Goal: Task Accomplishment & Management: Complete application form

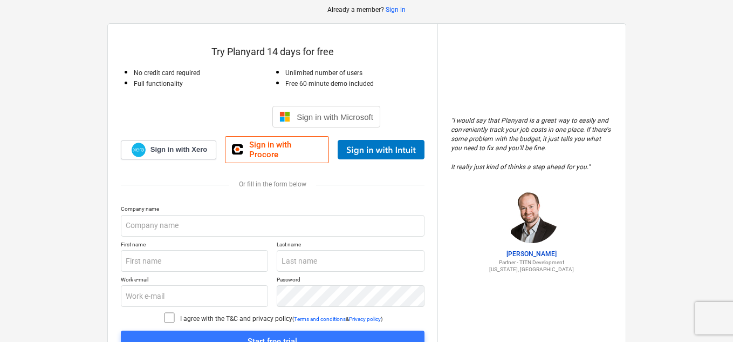
scroll to position [106, 0]
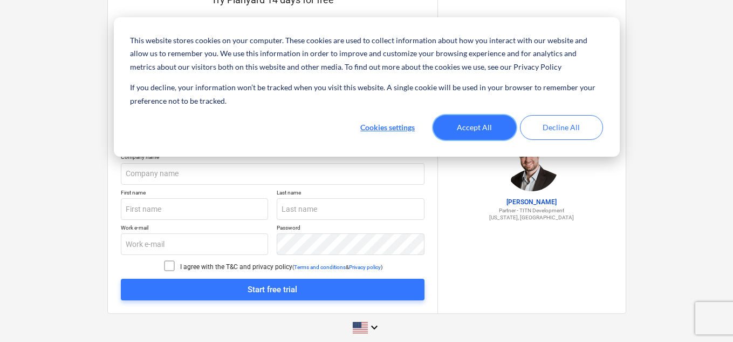
click at [489, 128] on button "Accept All" at bounding box center [474, 127] width 83 height 25
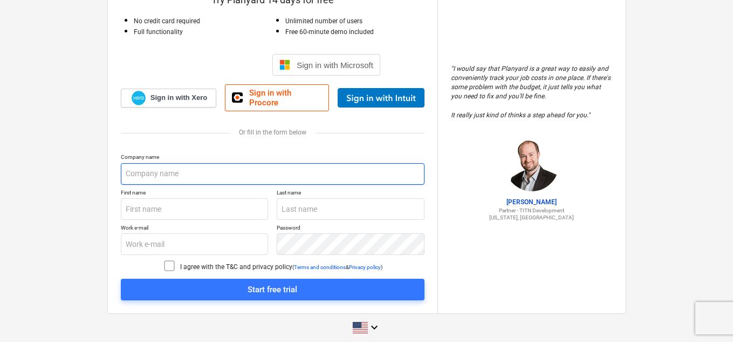
click at [212, 169] on input "text" at bounding box center [273, 174] width 304 height 22
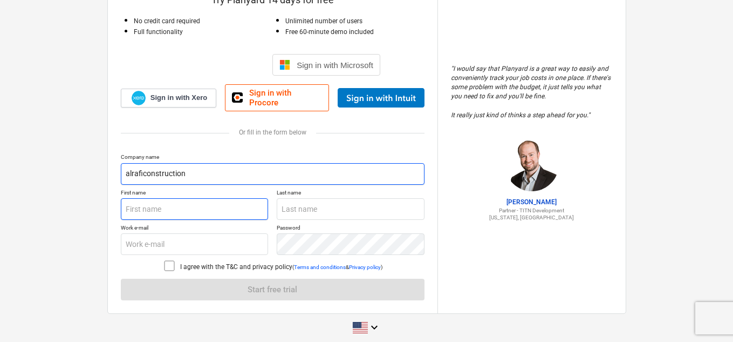
type input "alraficonstruction"
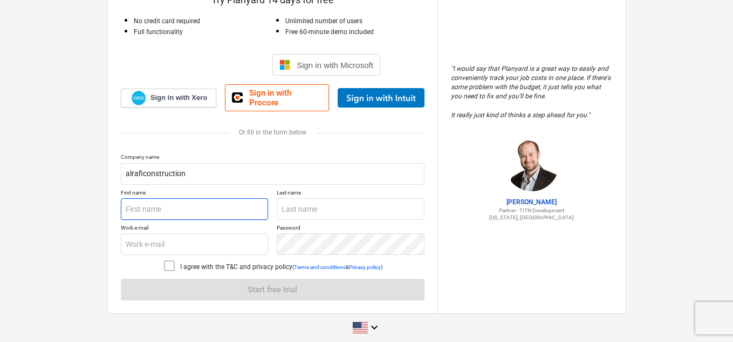
click at [194, 203] on input "text" at bounding box center [195, 209] width 148 height 22
type input "[PERSON_NAME]"
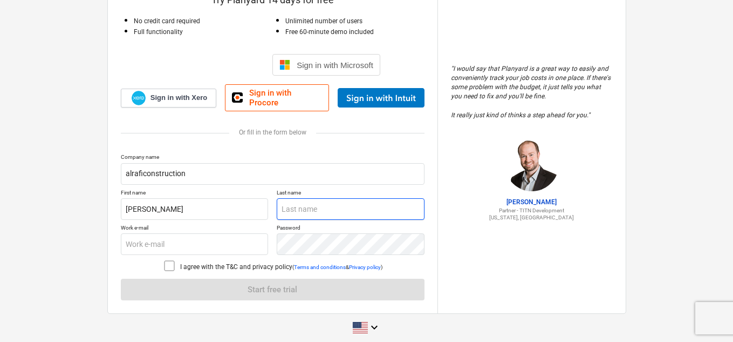
click at [298, 206] on input "text" at bounding box center [351, 209] width 148 height 22
type input "rafi"
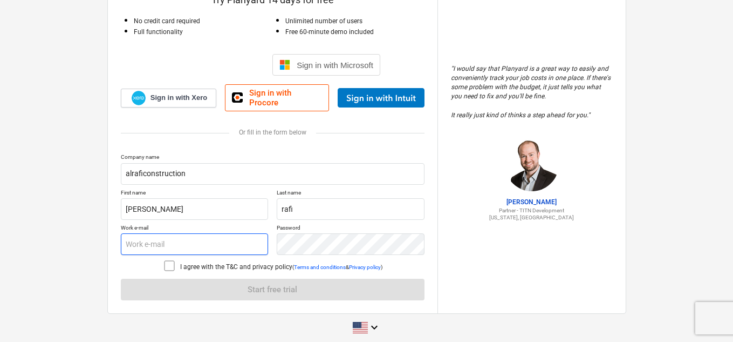
click at [196, 240] on input "text" at bounding box center [195, 244] width 148 height 22
type input "a"
type input "[EMAIL_ADDRESS][DOMAIN_NAME]"
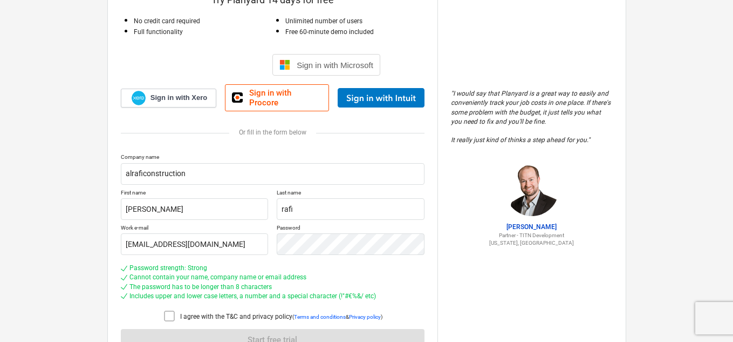
click at [220, 312] on p "I agree with the T&C and privacy policy" at bounding box center [236, 316] width 112 height 9
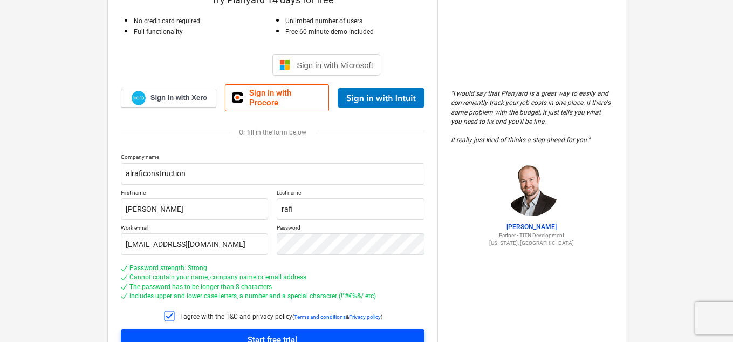
click at [271, 332] on div "Start free trial" at bounding box center [273, 339] width 50 height 14
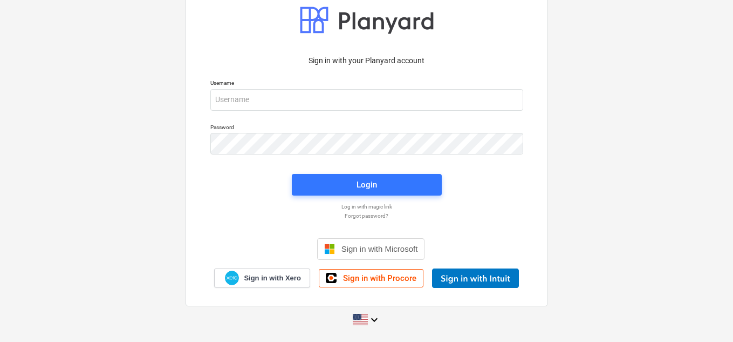
scroll to position [24, 0]
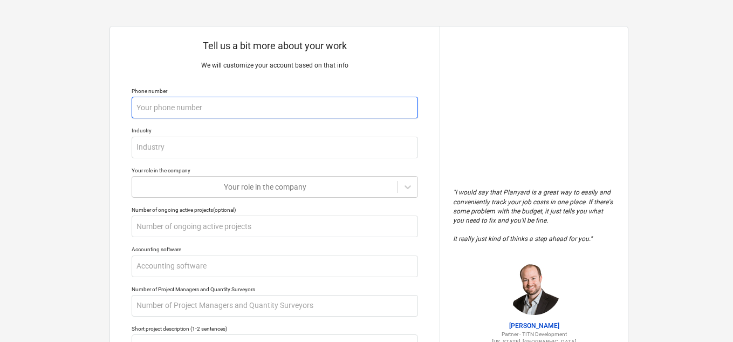
click at [300, 103] on input "text" at bounding box center [275, 108] width 287 height 22
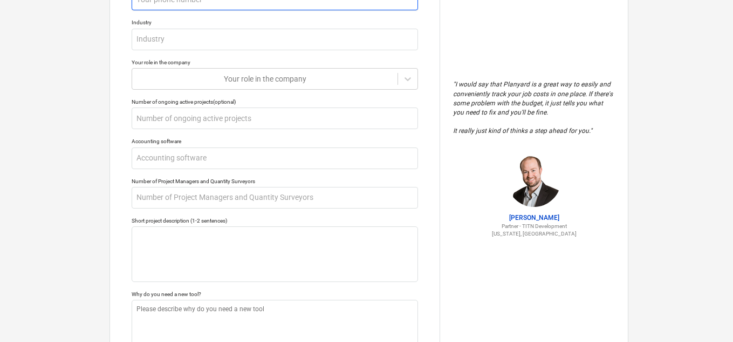
scroll to position [162, 0]
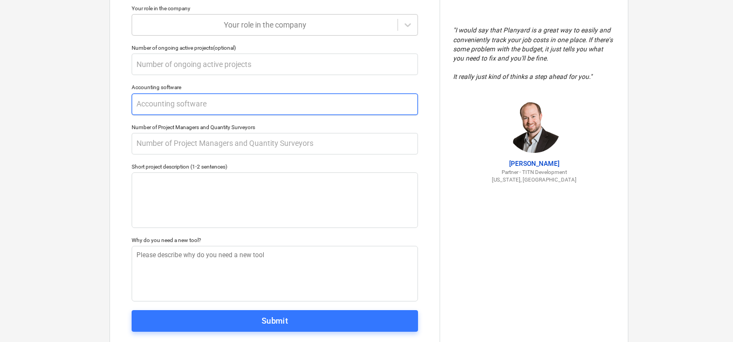
click at [300, 104] on input "text" at bounding box center [275, 104] width 287 height 22
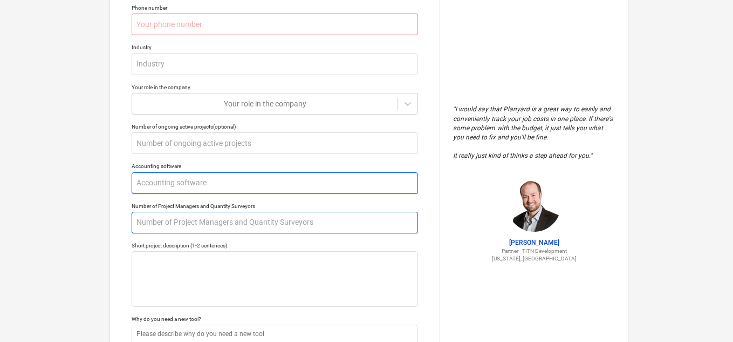
scroll to position [0, 0]
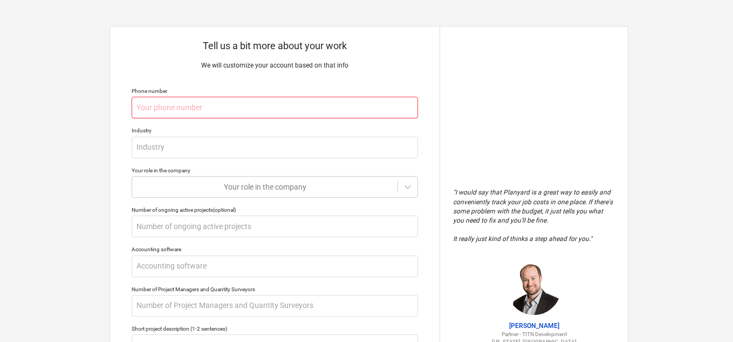
click at [287, 110] on input "text" at bounding box center [275, 108] width 287 height 22
type textarea "x"
type input "0"
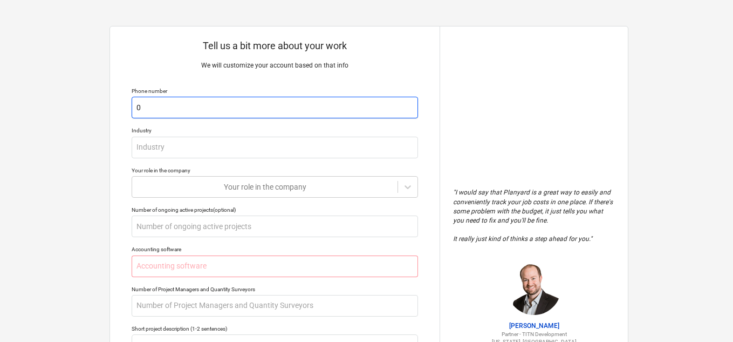
type textarea "x"
type input "00"
type textarea "x"
type input "009"
type textarea "x"
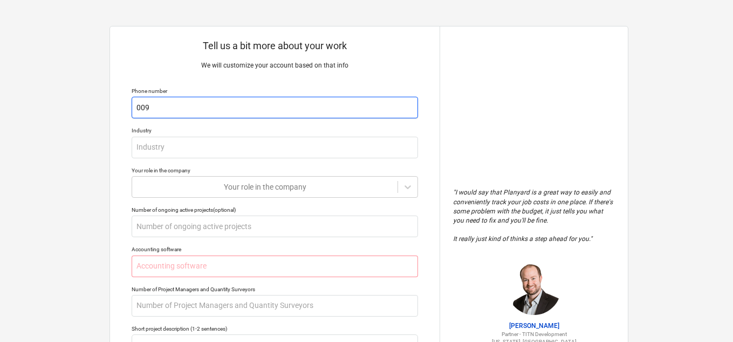
type input "0096"
type textarea "x"
type input "00962"
type textarea "x"
type input "009627"
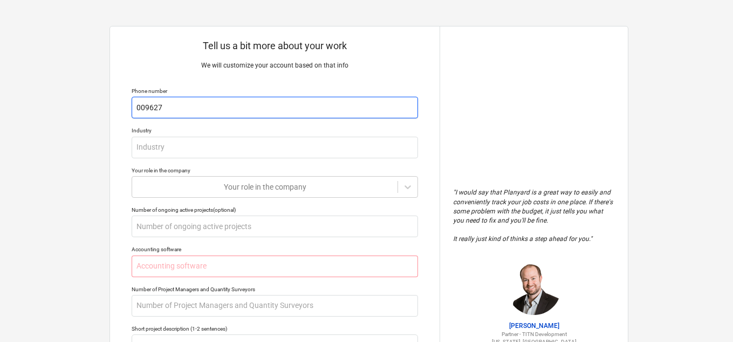
type textarea "x"
type input "0096277"
type textarea "x"
type input "00962778"
type textarea "x"
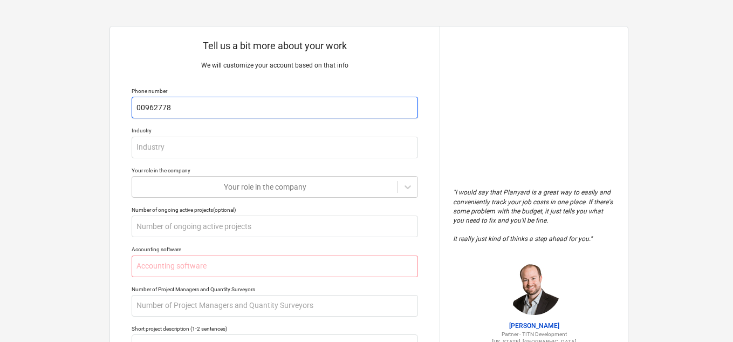
type input "009627785"
type textarea "x"
type input "0096277851"
type textarea "x"
type input "00962778513"
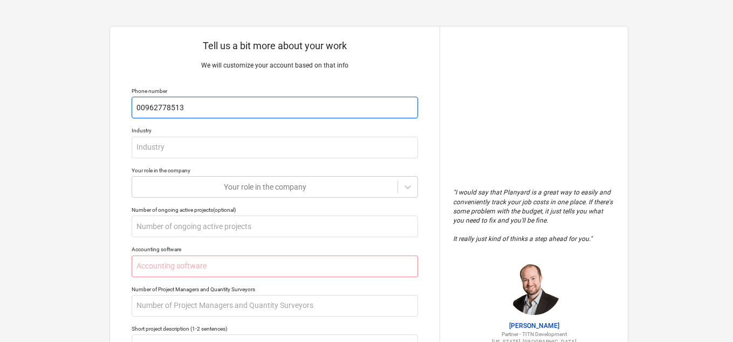
type textarea "x"
type input "009627785136"
type textarea "x"
type input "0096277851361"
type textarea "x"
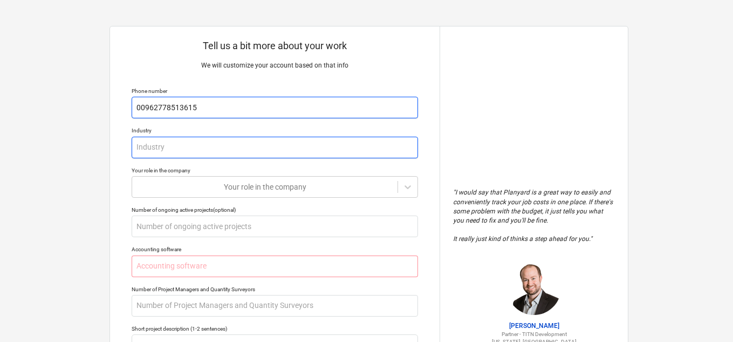
type input "00962778513615"
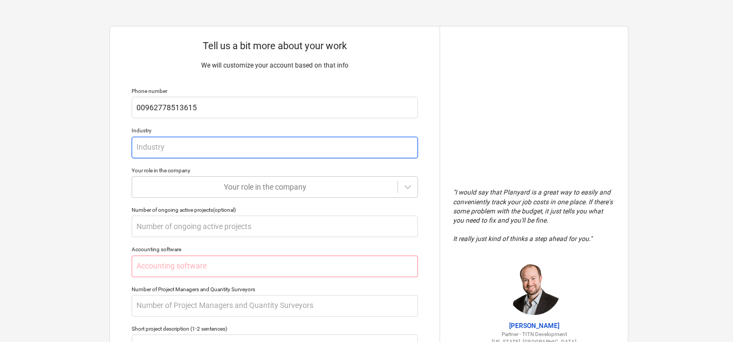
click at [232, 142] on input "text" at bounding box center [275, 148] width 287 height 22
type textarea "x"
type input "c"
type textarea "x"
type input "co"
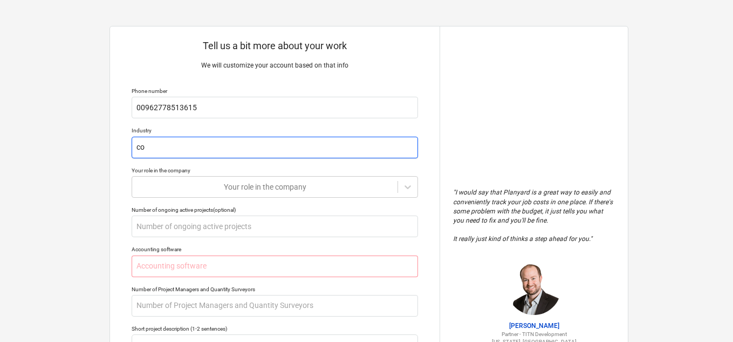
type textarea "x"
type input "con"
type textarea "x"
type input "cons"
type textarea "x"
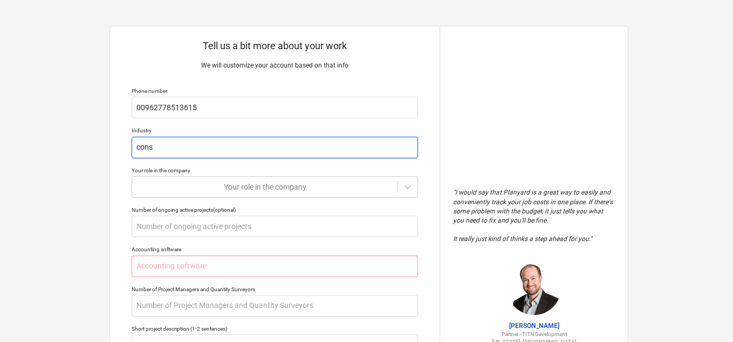
type input "consr"
type textarea "x"
type input "cons"
type textarea "x"
type input "const"
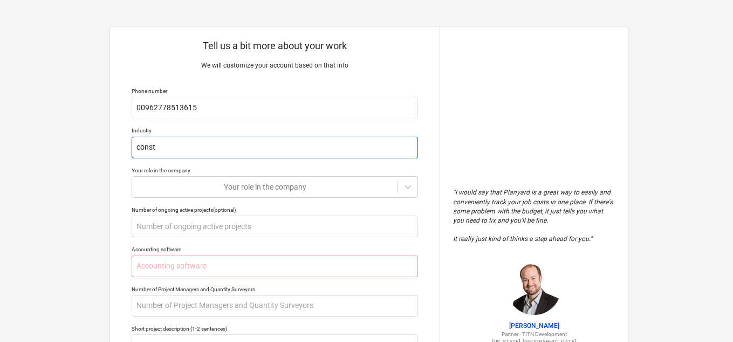
type textarea "x"
type input "constr"
type textarea "x"
type input "constru"
type textarea "x"
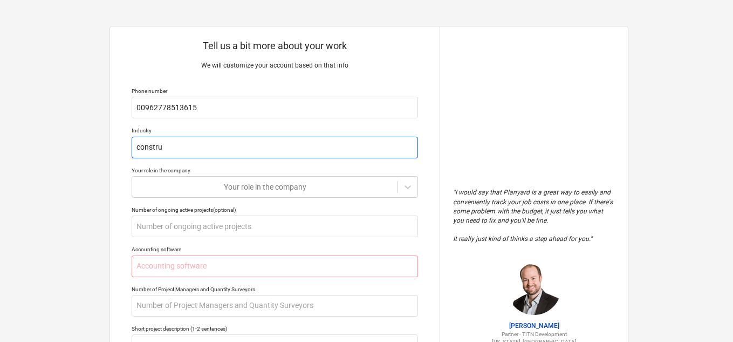
type input "construc"
type textarea "x"
type input "construct"
type textarea "x"
type input "constructi"
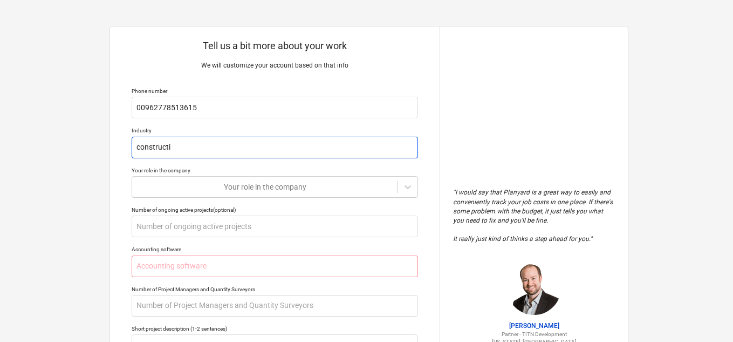
type textarea "x"
type input "constructin"
type textarea "x"
type input "constructin"
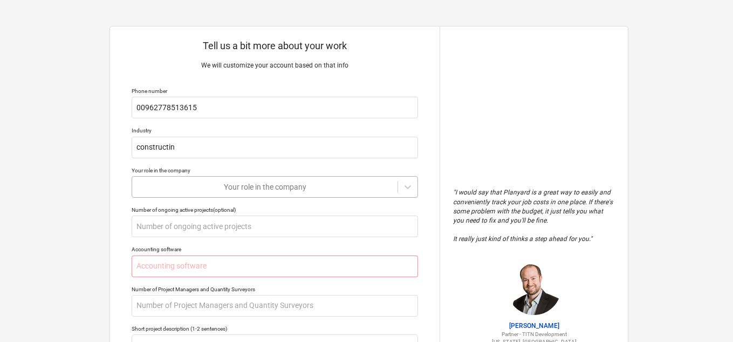
click at [215, 189] on body "This website stores cookies on your computer. These cookies are used to collect…" at bounding box center [366, 176] width 733 height 352
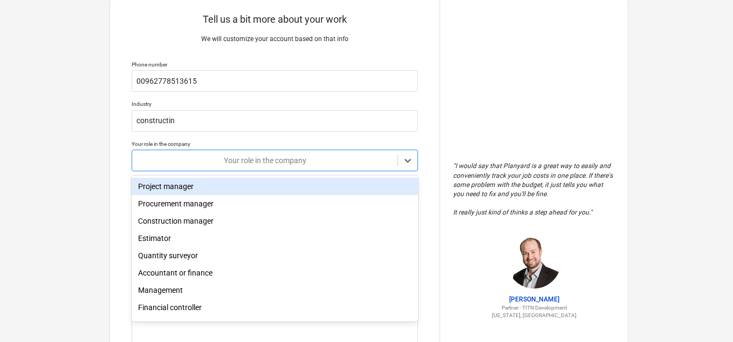
click at [182, 179] on div "Project manager" at bounding box center [275, 186] width 287 height 17
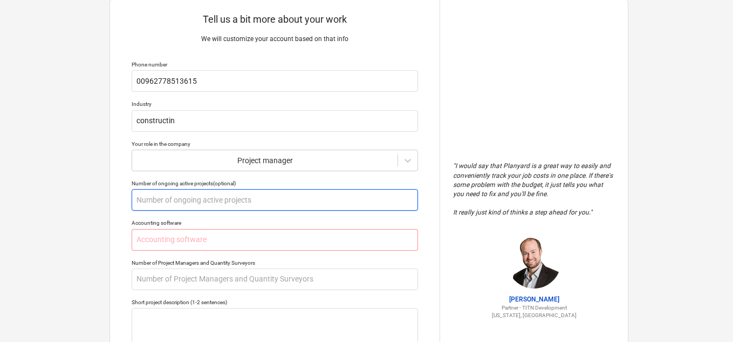
click at [194, 202] on input "text" at bounding box center [275, 200] width 287 height 22
type textarea "x"
type input "1"
type textarea "x"
type input "11"
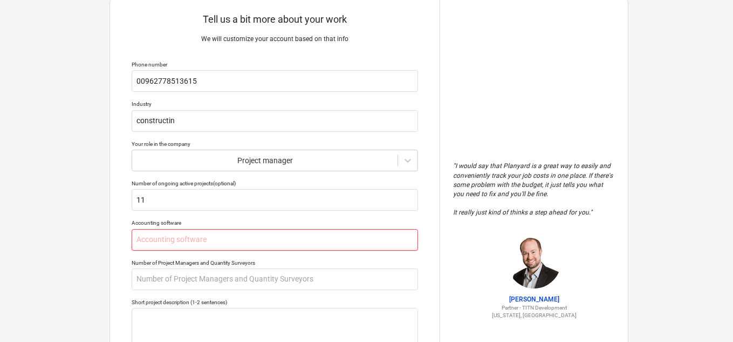
click at [187, 239] on input "text" at bounding box center [275, 240] width 287 height 22
type textarea "x"
type input "v"
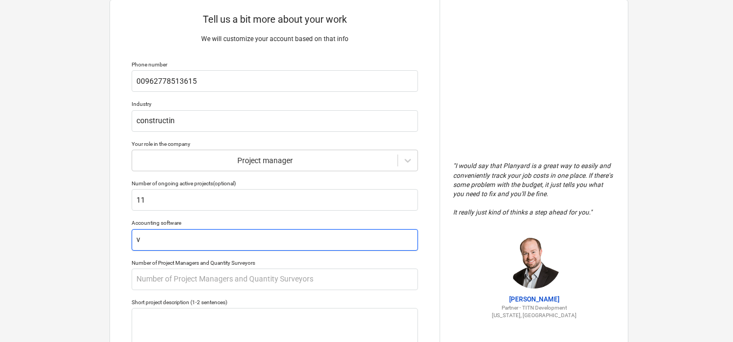
type textarea "x"
type input "vo"
type textarea "x"
type input "vot"
type textarea "x"
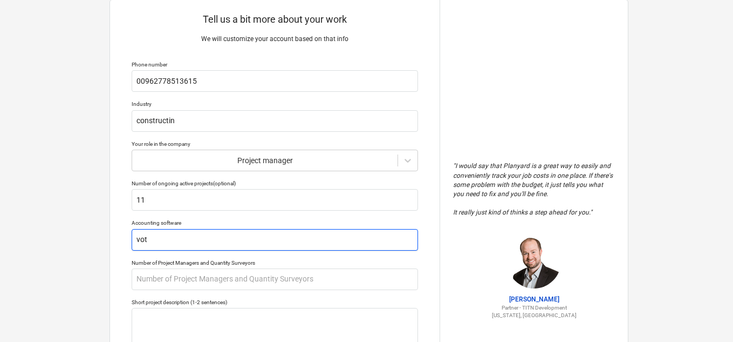
type input "vo"
type textarea "x"
type input "v"
type textarea "x"
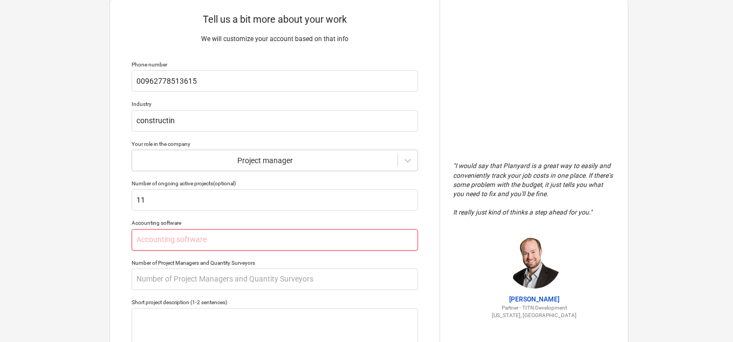
type textarea "x"
type input "n"
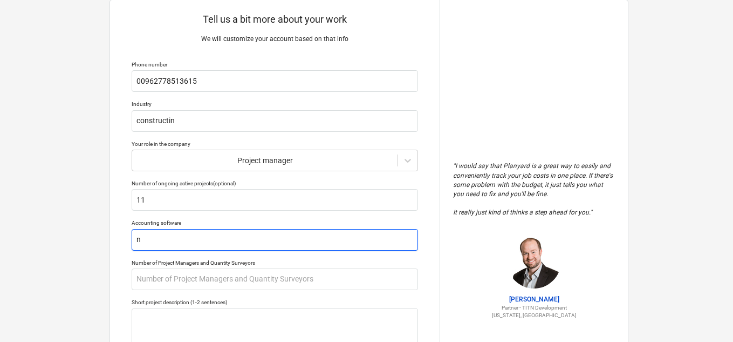
type textarea "x"
type input "no"
type textarea "x"
type input "not"
type textarea "x"
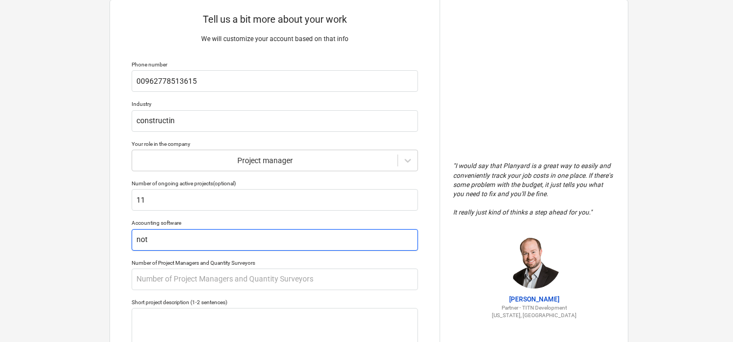
type input "note"
type textarea "x"
type input "not"
type textarea "x"
type input "not"
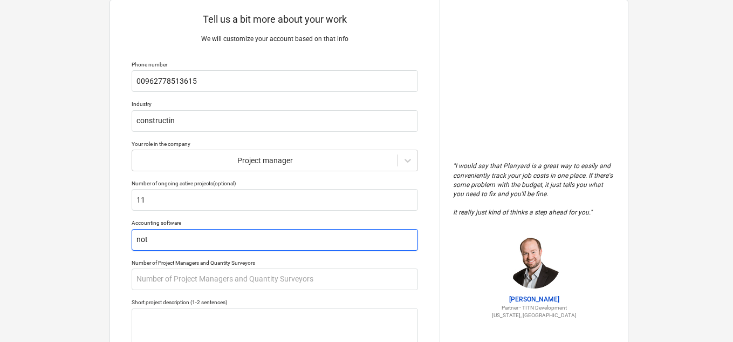
type textarea "x"
type input "not"
type textarea "x"
type input "no"
type textarea "x"
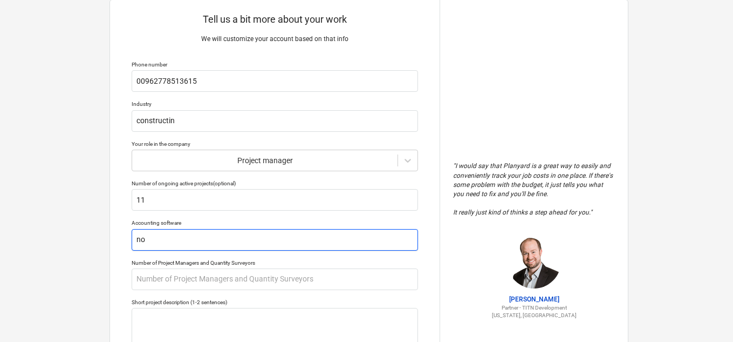
type input "n"
type textarea "x"
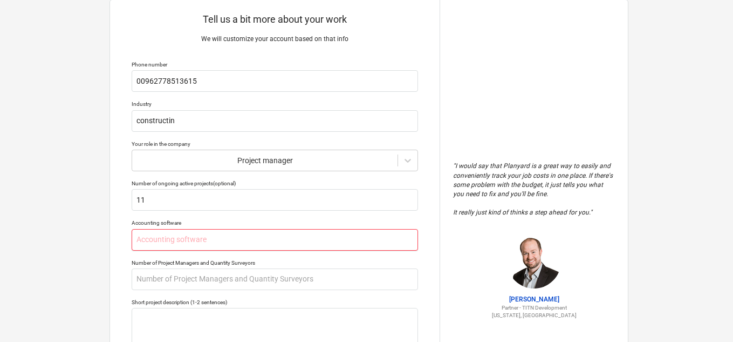
type textarea "x"
type input "N"
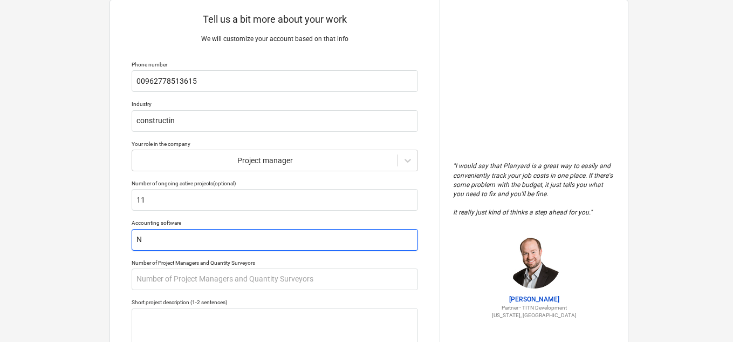
type textarea "x"
type input "NO"
type textarea "x"
type input "NOT"
type textarea "x"
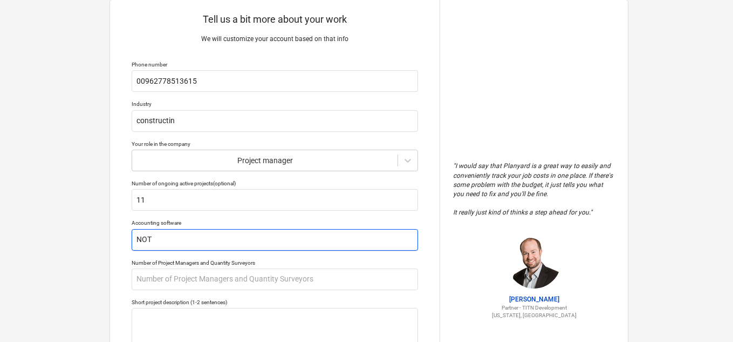
type input "NOT"
type textarea "x"
type input "NOT E"
type textarea "x"
type input "NOT EX"
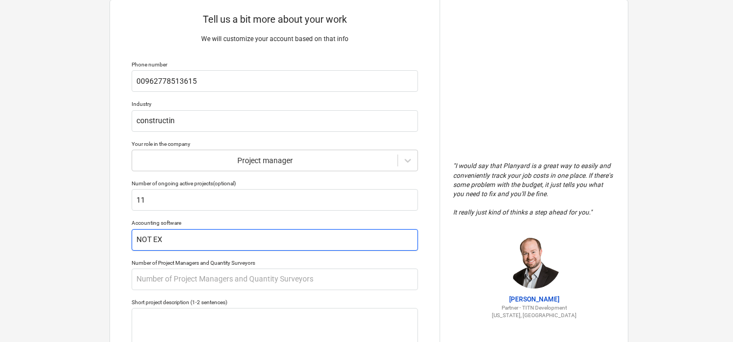
type textarea "x"
type input "NOT EXS"
type textarea "x"
type input "NOT EXSI"
type textarea "x"
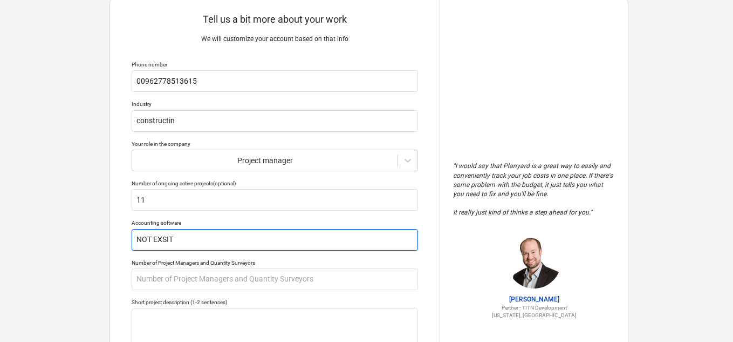
scroll to position [188, 0]
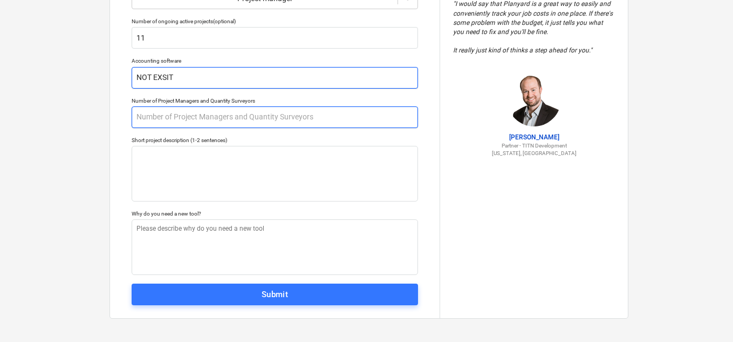
type input "NOT EXSIT"
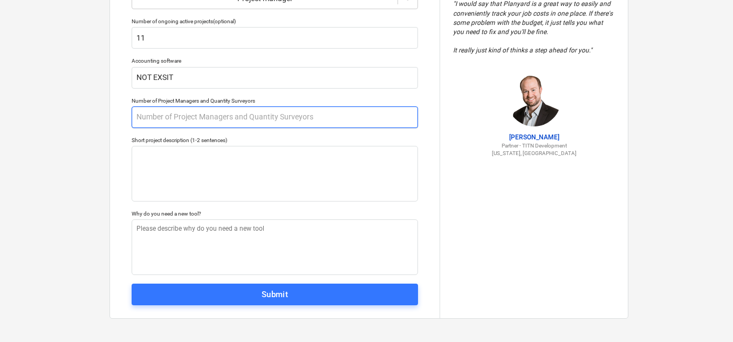
click at [216, 117] on input "text" at bounding box center [275, 117] width 287 height 22
type textarea "x"
type input "1"
type textarea "x"
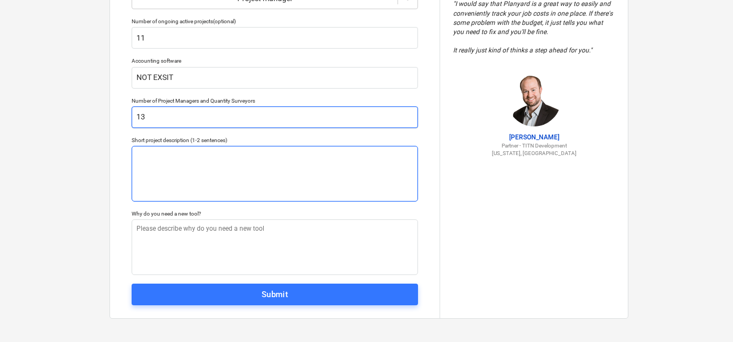
type input "13"
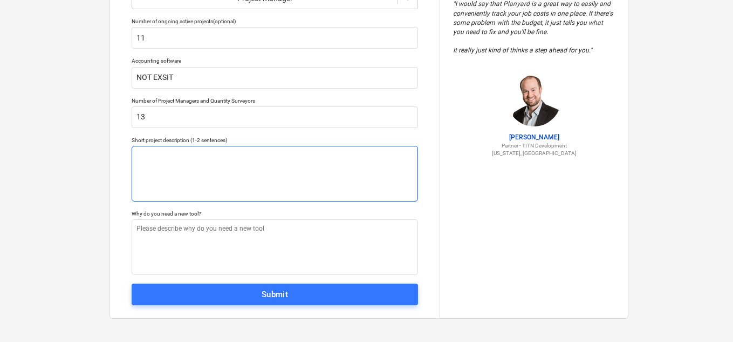
click at [216, 164] on textarea at bounding box center [275, 174] width 287 height 56
type textarea "x"
type textarea "C"
type textarea "x"
type textarea "CO"
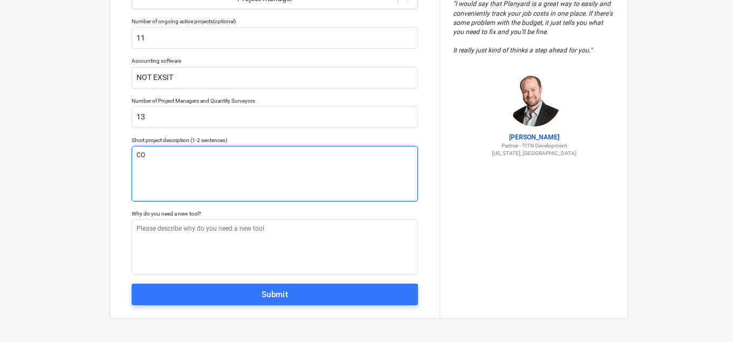
type textarea "x"
type textarea "C"
type textarea "x"
